Goal: Task Accomplishment & Management: Complete application form

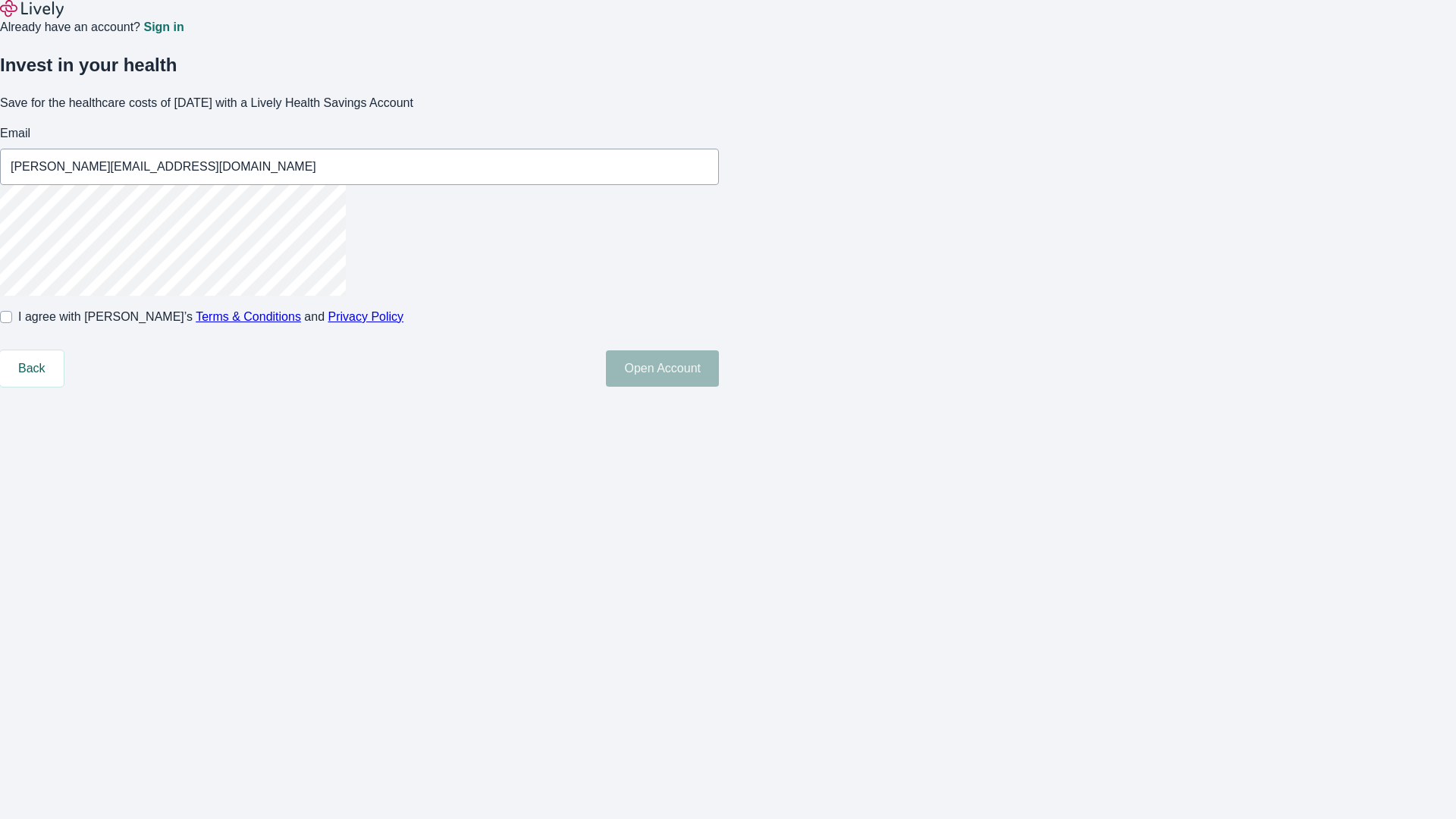
click at [12, 323] on input "I agree with Lively’s Terms & Conditions and Privacy Policy" at bounding box center [6, 317] width 12 height 12
checkbox input "true"
click at [719, 387] on button "Open Account" at bounding box center [662, 368] width 113 height 36
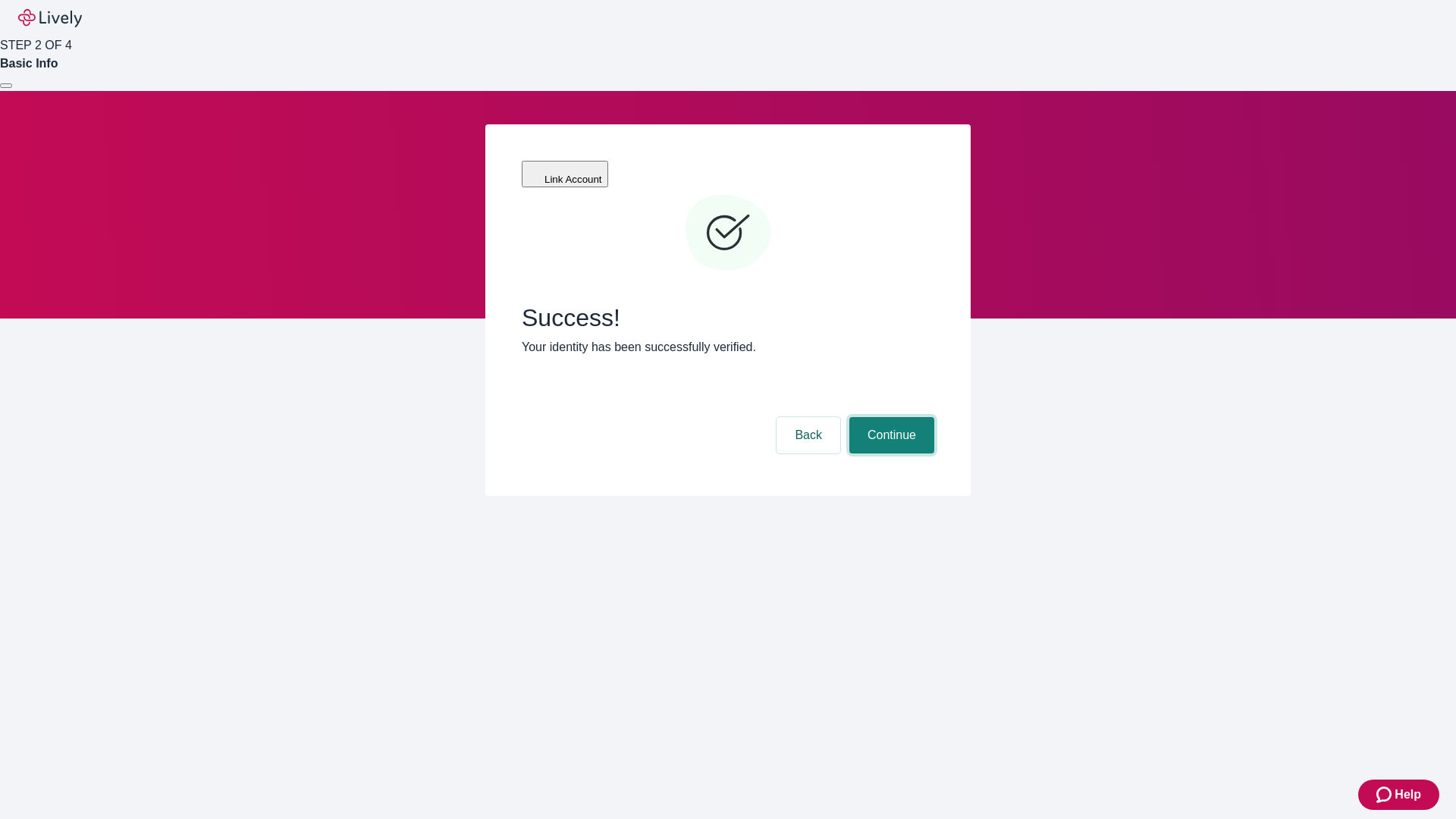
click at [890, 417] on button "Continue" at bounding box center [891, 435] width 85 height 36
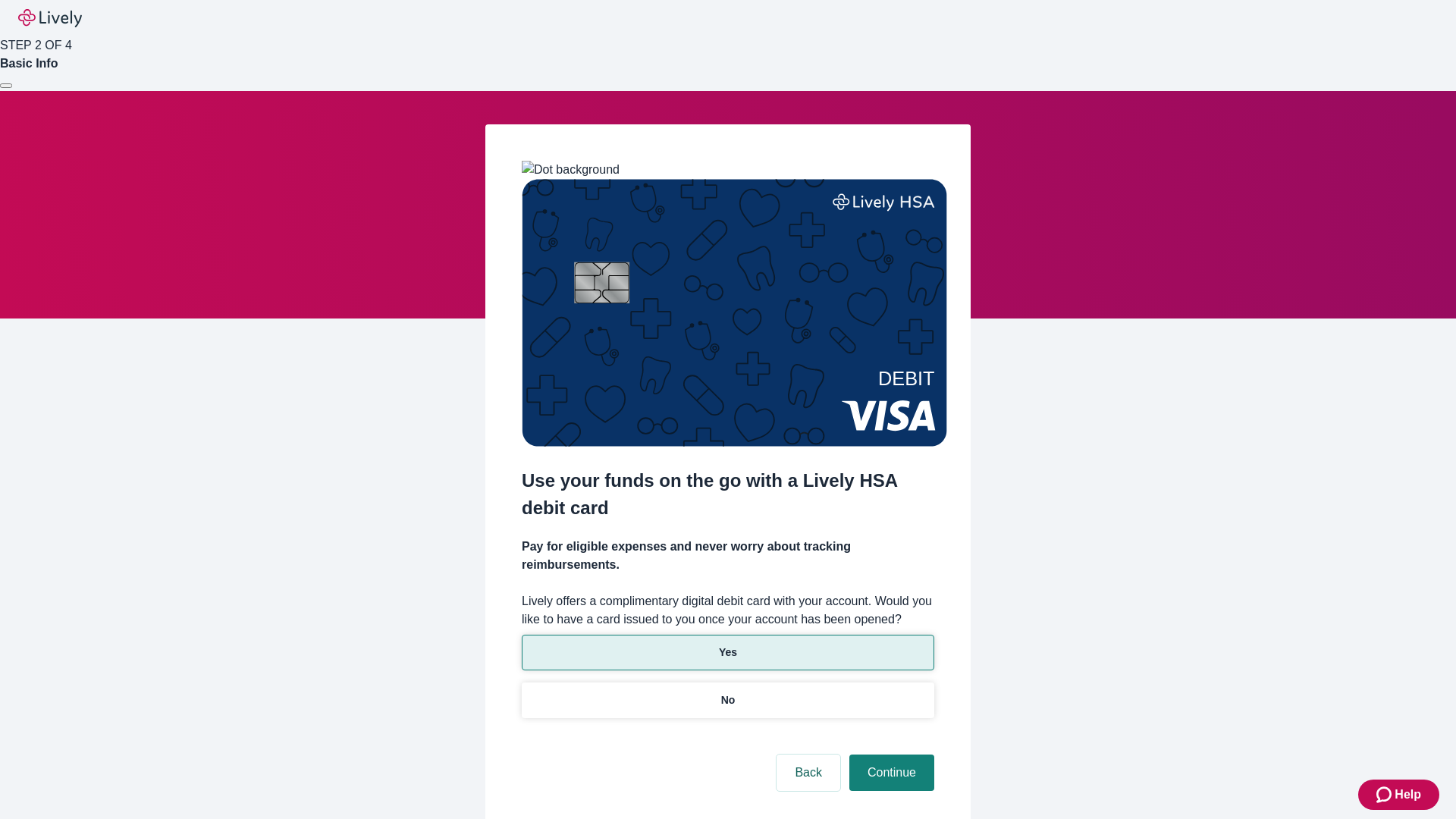
click at [727, 644] on p "Yes" at bounding box center [728, 652] width 18 height 16
click at [890, 754] on button "Continue" at bounding box center [891, 772] width 85 height 36
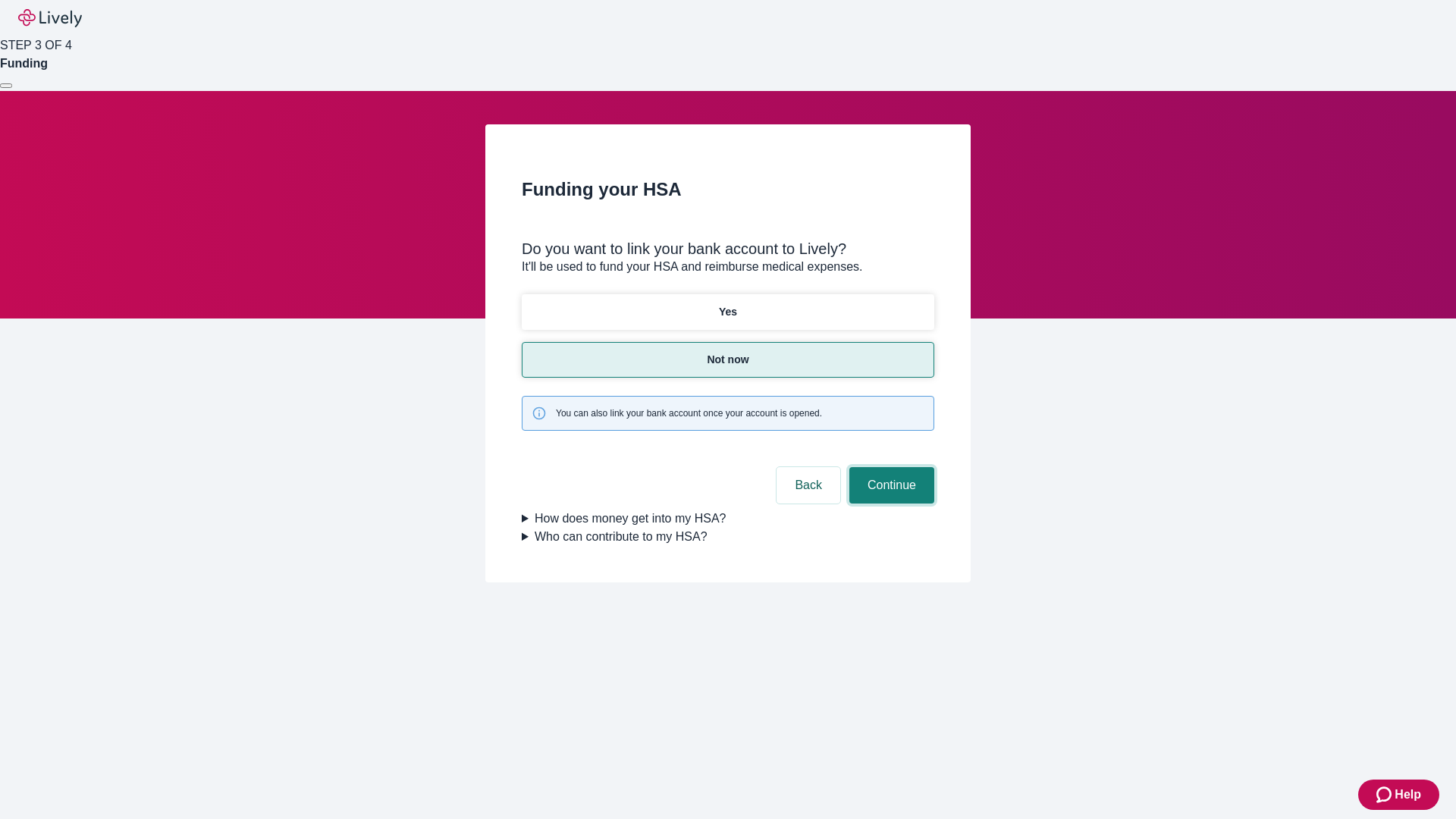
click at [890, 467] on button "Continue" at bounding box center [891, 485] width 85 height 36
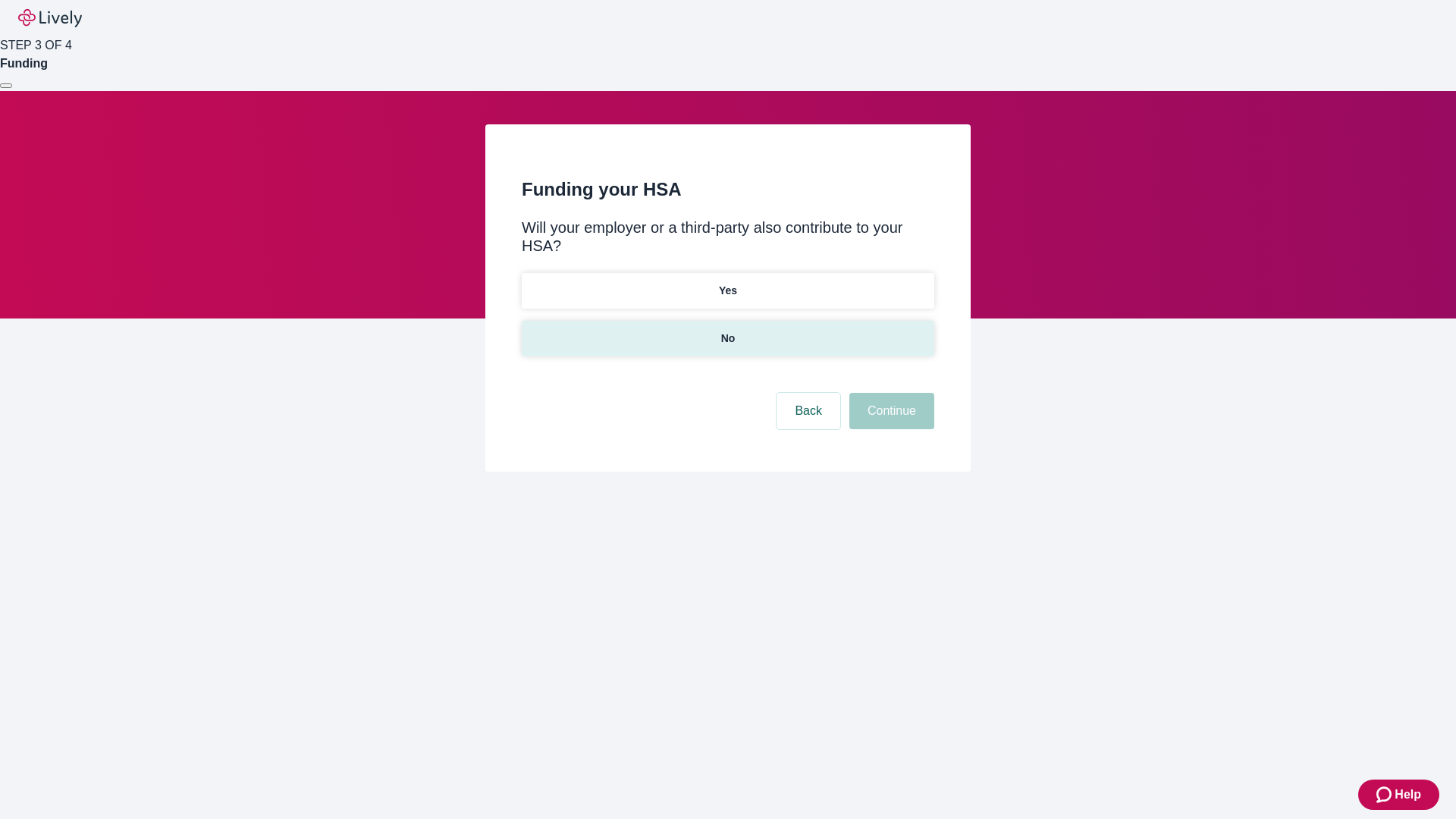
click at [727, 331] on p "No" at bounding box center [729, 338] width 15 height 16
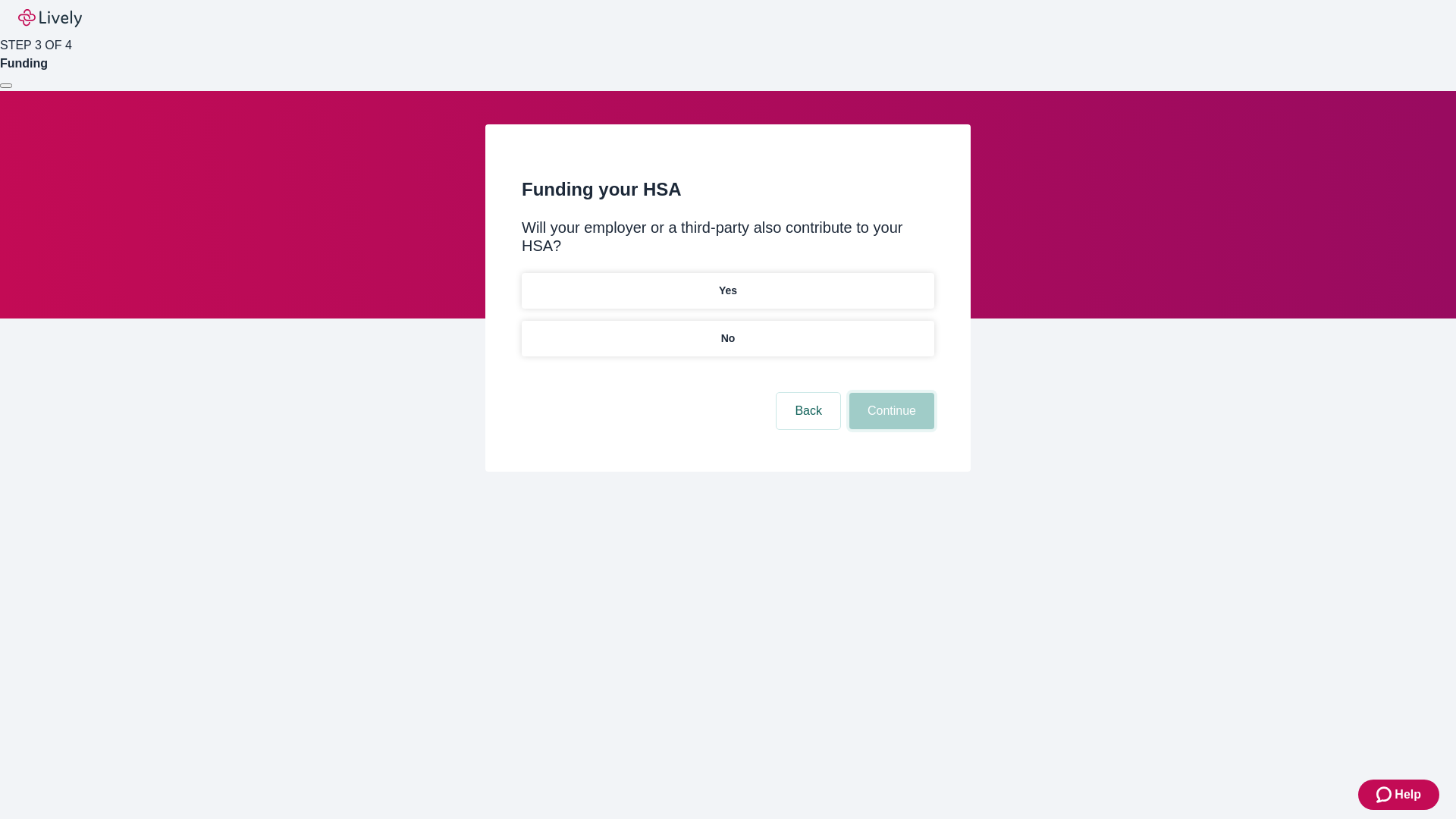
click at [890, 393] on button "Continue" at bounding box center [891, 411] width 85 height 36
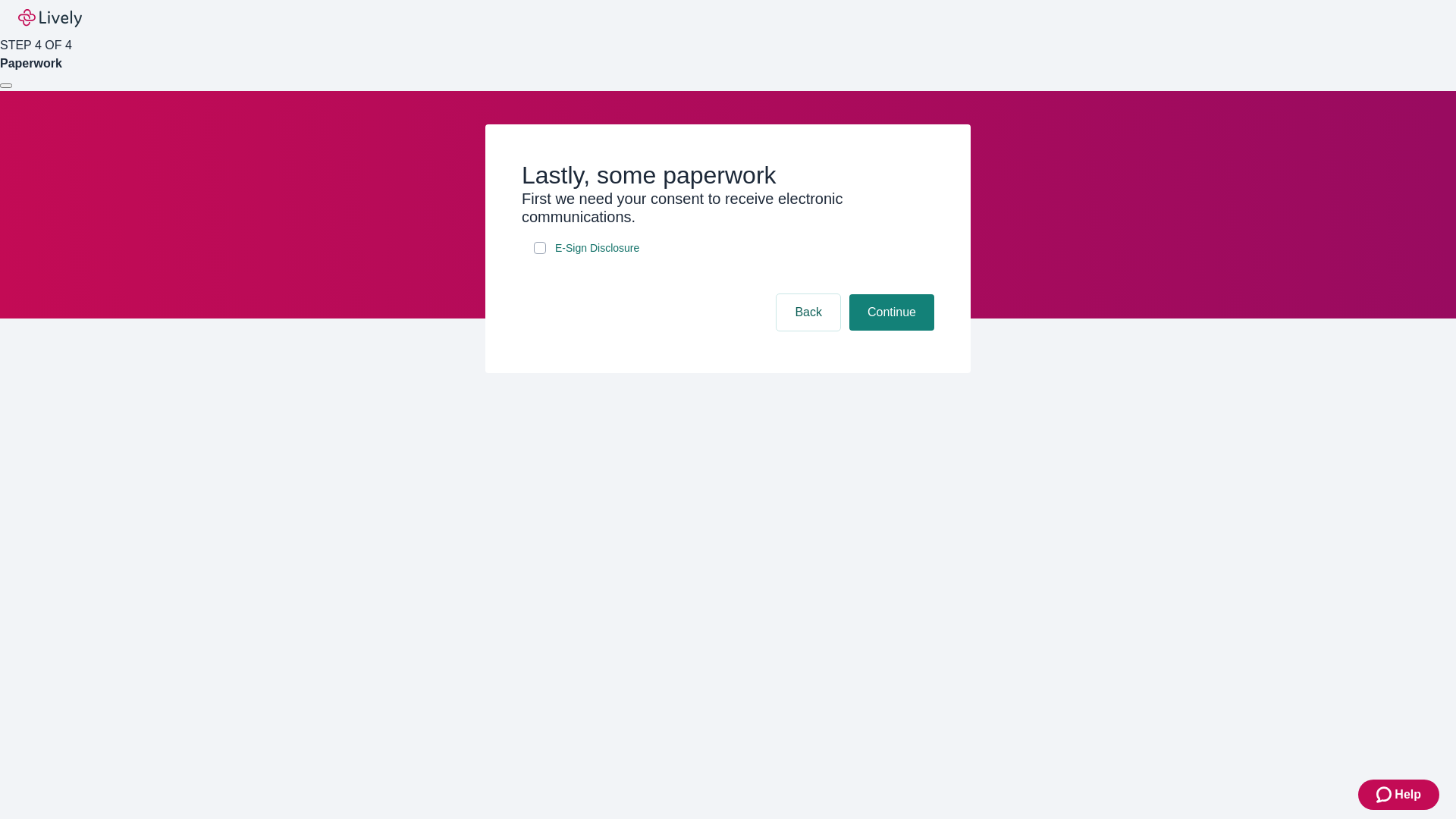
click at [540, 254] on input "E-Sign Disclosure" at bounding box center [539, 248] width 12 height 12
checkbox input "true"
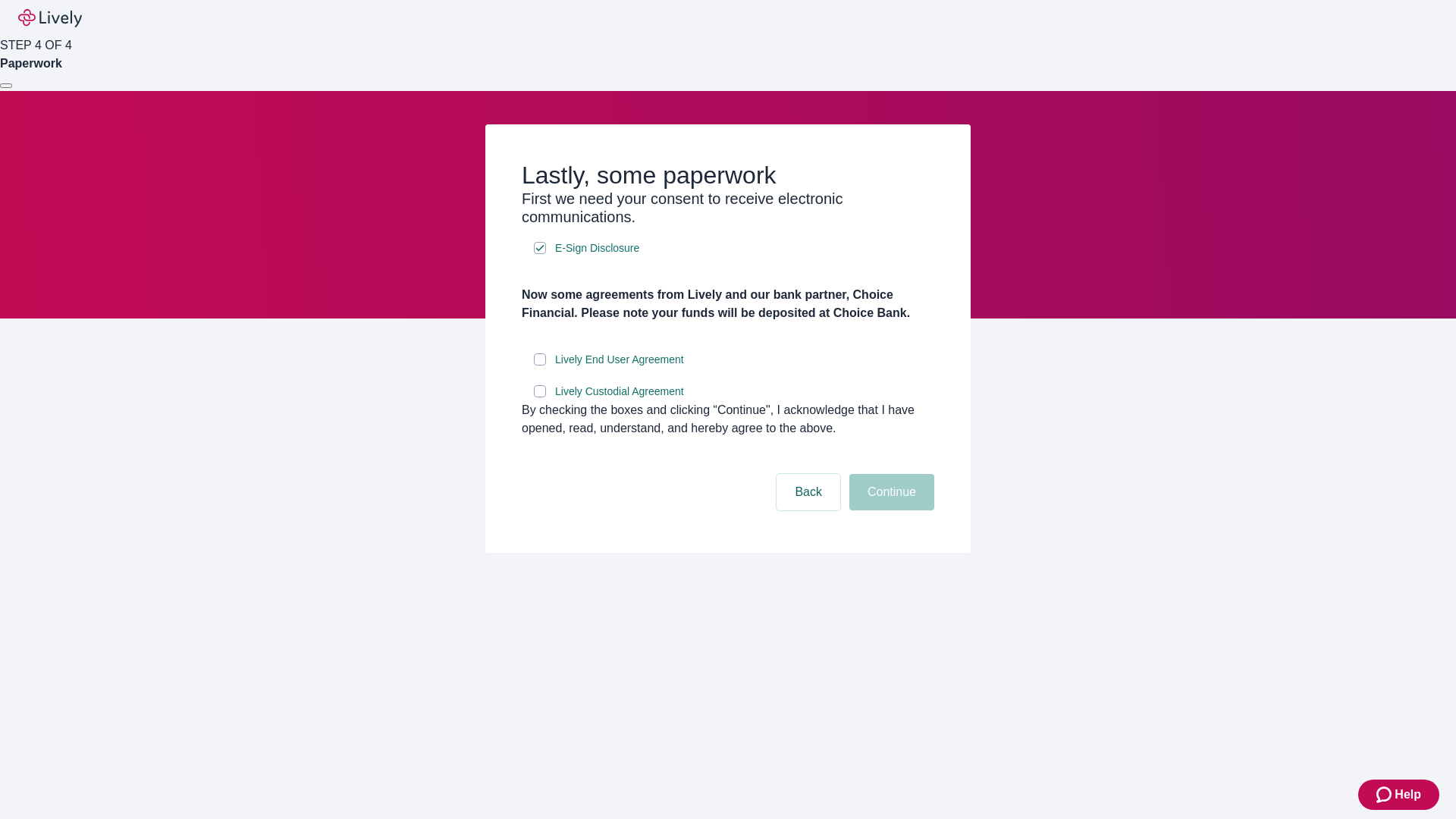
click at [540, 365] on input "Lively End User Agreement" at bounding box center [539, 359] width 12 height 12
checkbox input "true"
click at [540, 397] on input "Lively Custodial Agreement" at bounding box center [539, 391] width 12 height 12
checkbox input "true"
click at [890, 510] on button "Continue" at bounding box center [891, 492] width 85 height 36
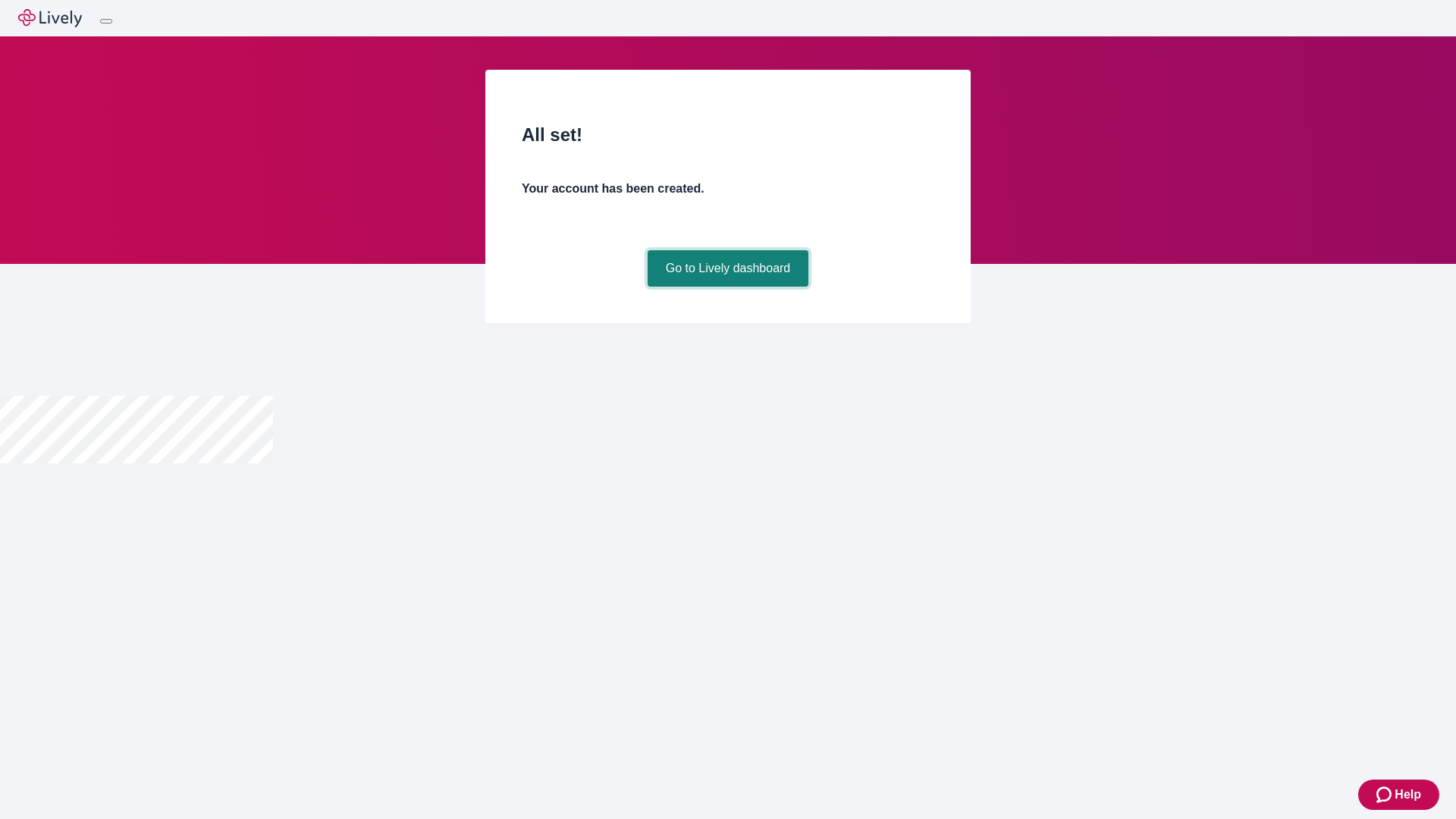
click at [727, 286] on link "Go to Lively dashboard" at bounding box center [728, 268] width 162 height 36
